Goal: Information Seeking & Learning: Learn about a topic

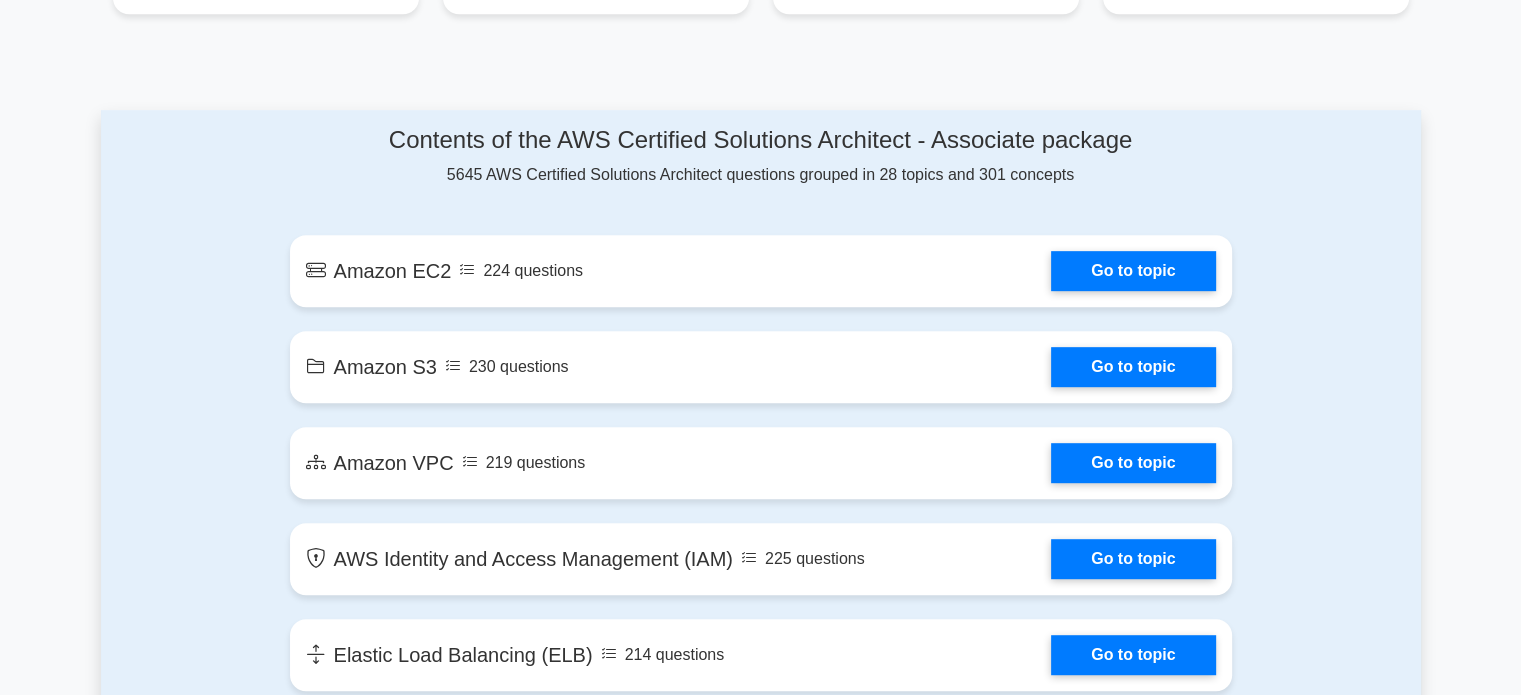
scroll to position [995, 0]
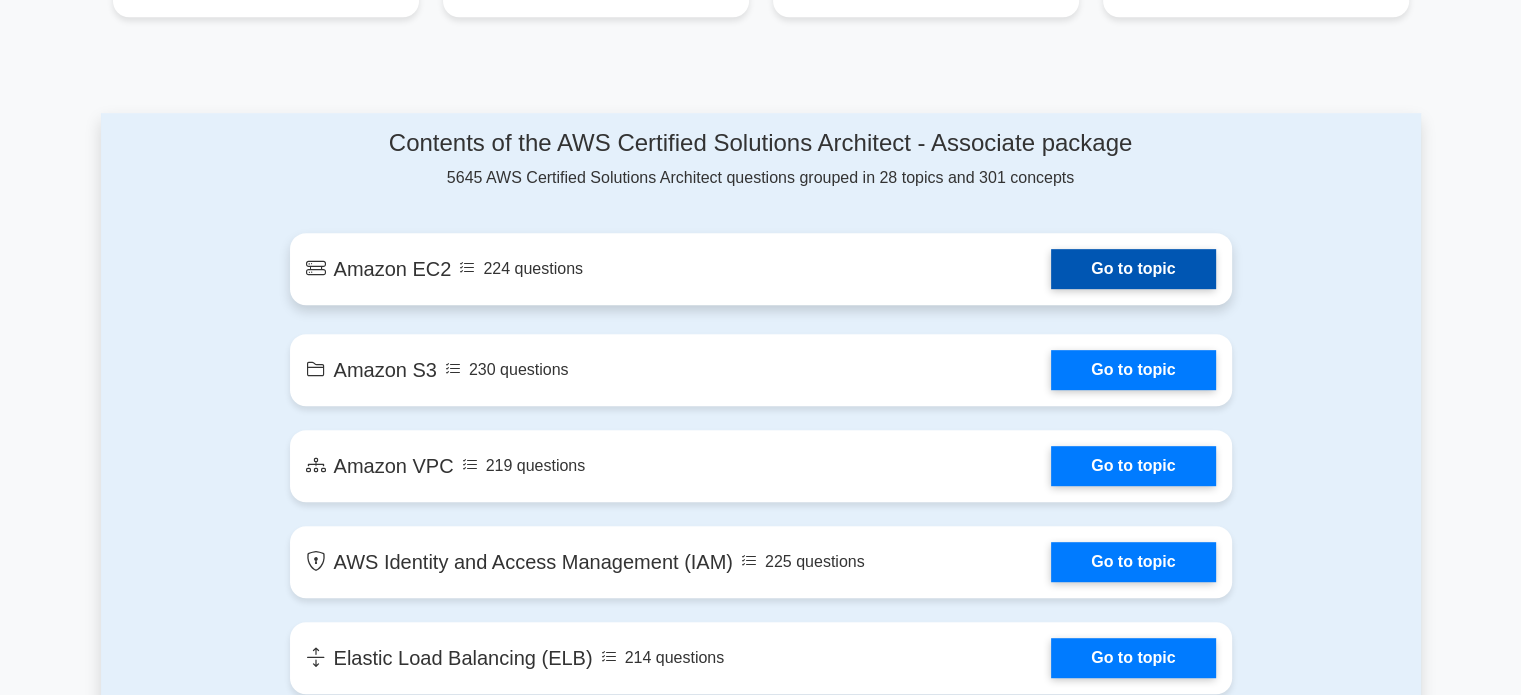
click at [1121, 249] on link "Go to topic" at bounding box center [1133, 269] width 164 height 40
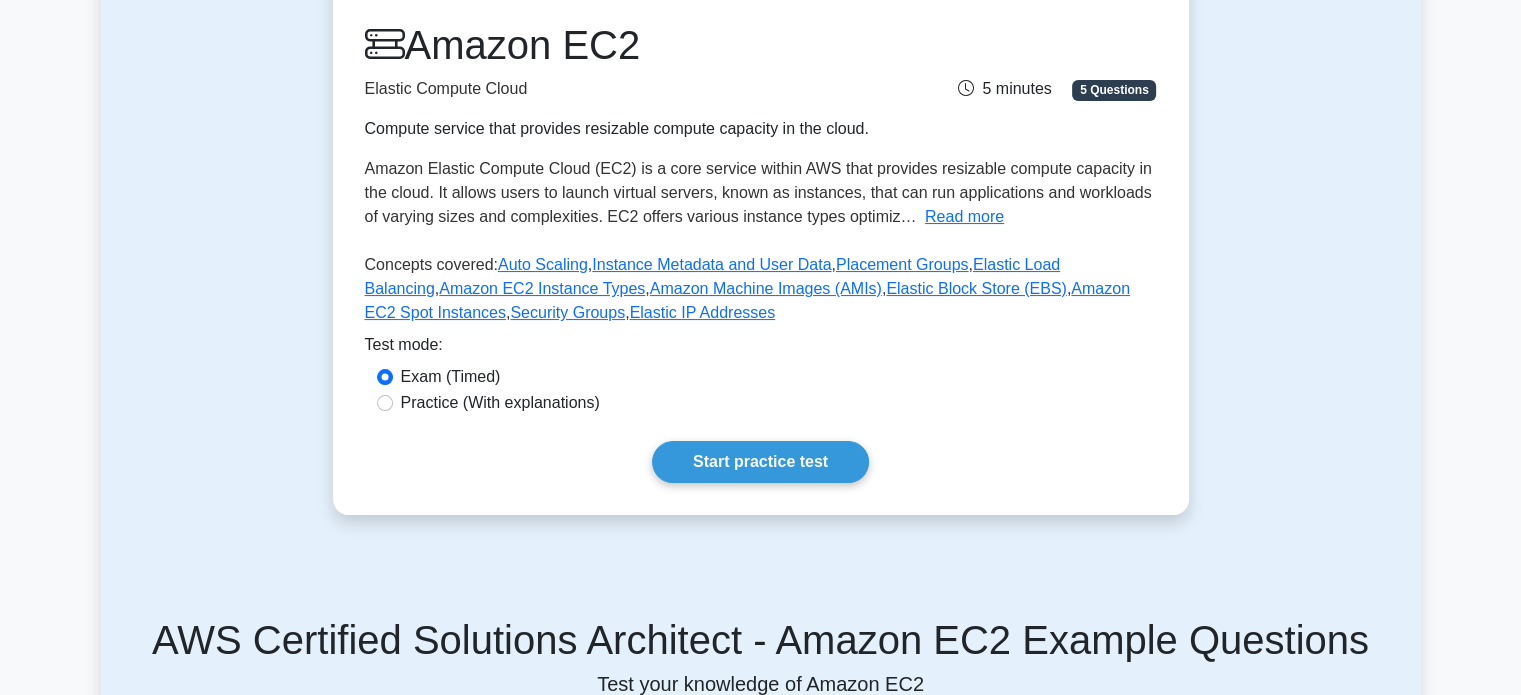
scroll to position [263, 0]
click at [756, 456] on link "Start practice test" at bounding box center [760, 461] width 217 height 42
